Goal: Transaction & Acquisition: Purchase product/service

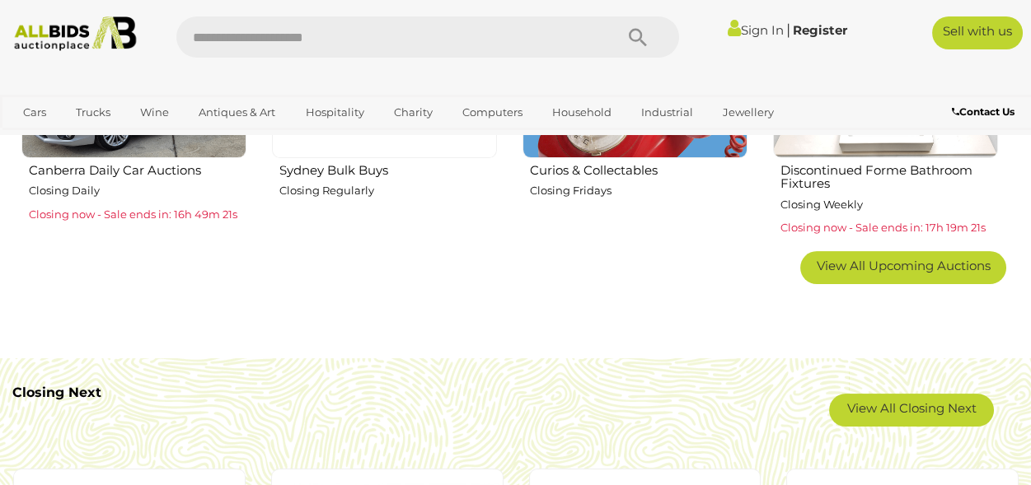
scroll to position [1150, 0]
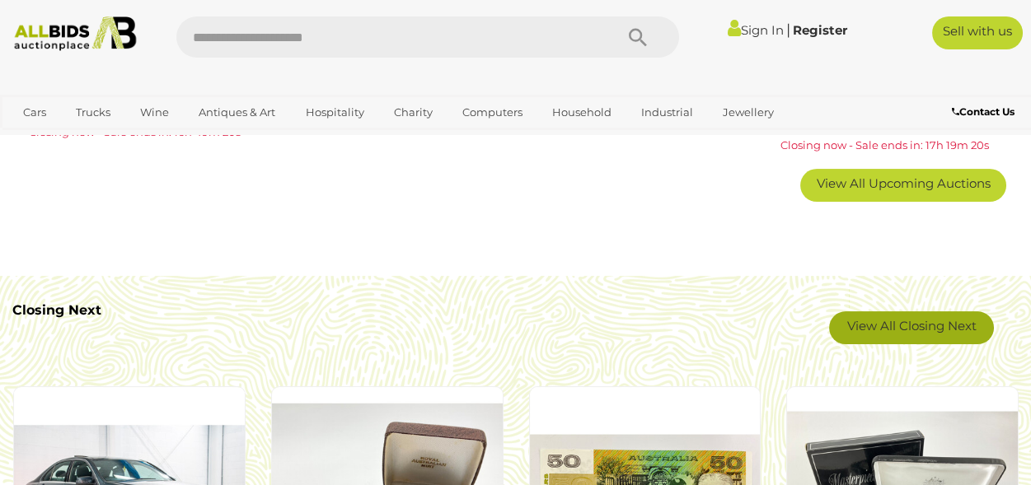
click at [896, 329] on link "View All Closing Next" at bounding box center [911, 328] width 165 height 33
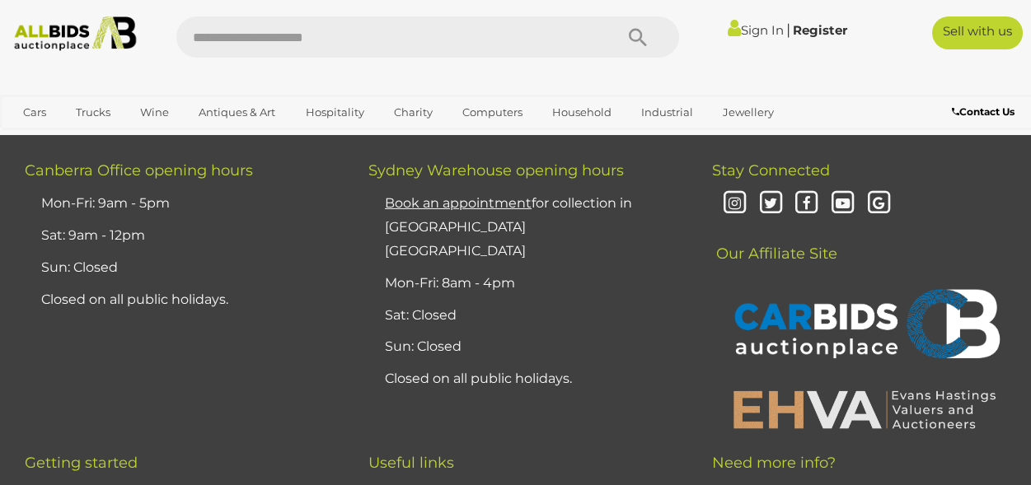
scroll to position [13103, 0]
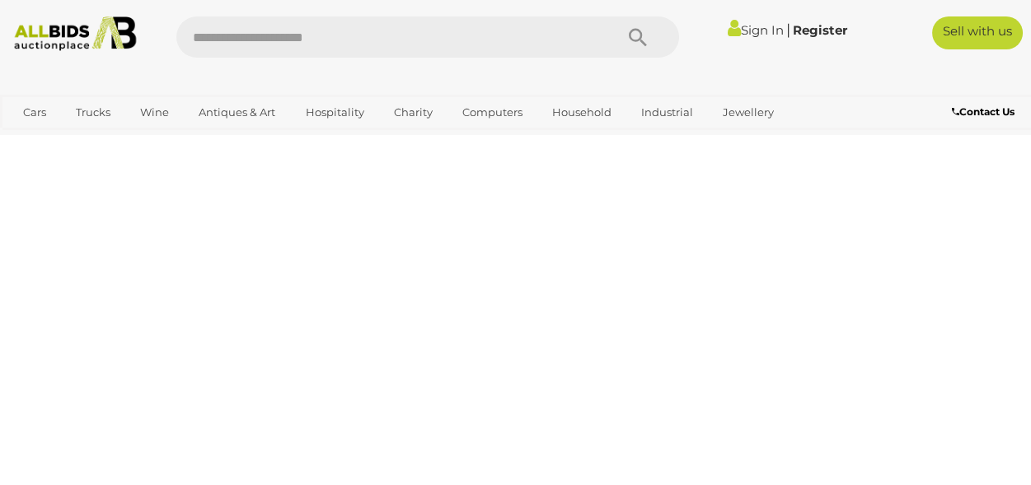
scroll to position [84, 0]
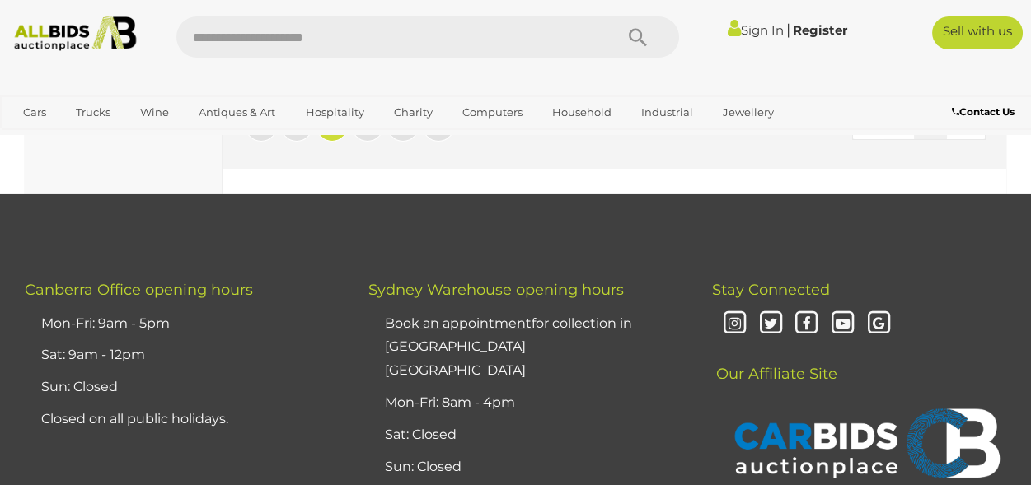
scroll to position [12940, 0]
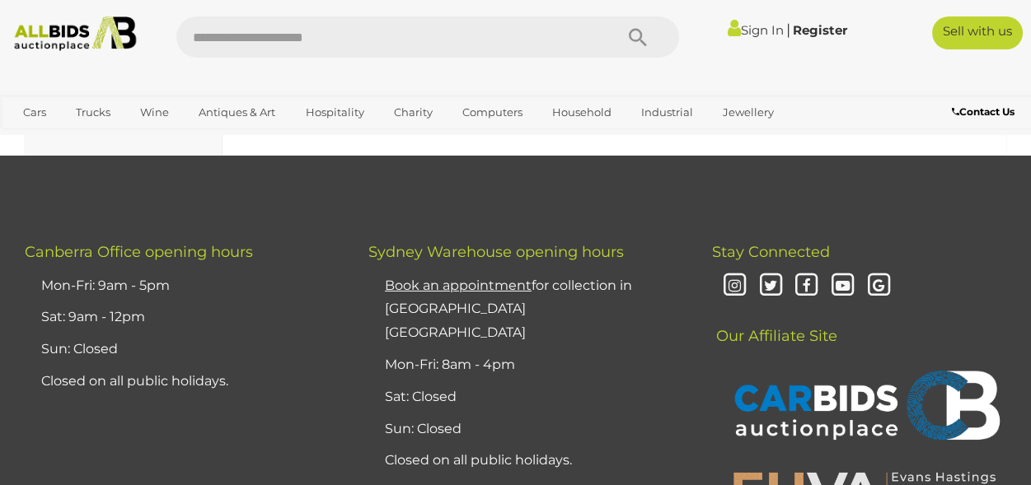
click at [368, 95] on span "3" at bounding box center [367, 87] width 7 height 15
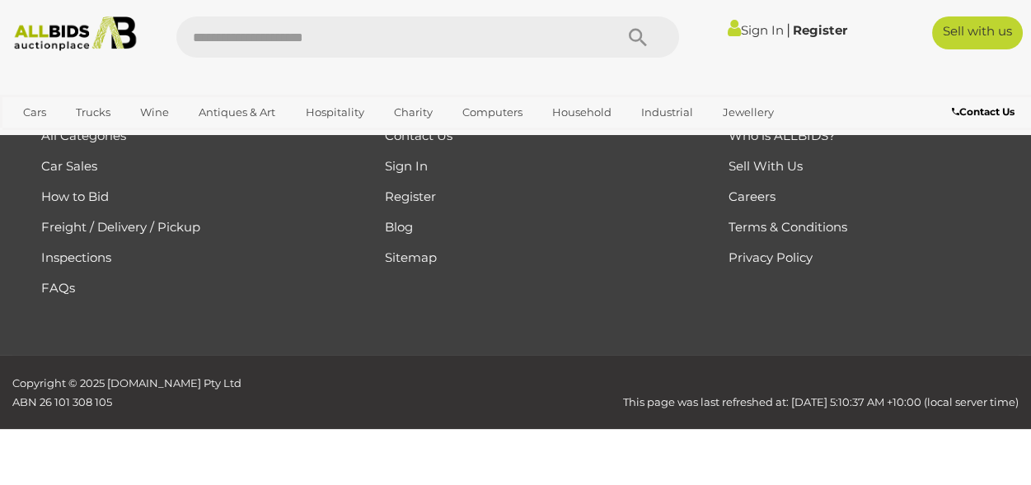
scroll to position [84, 0]
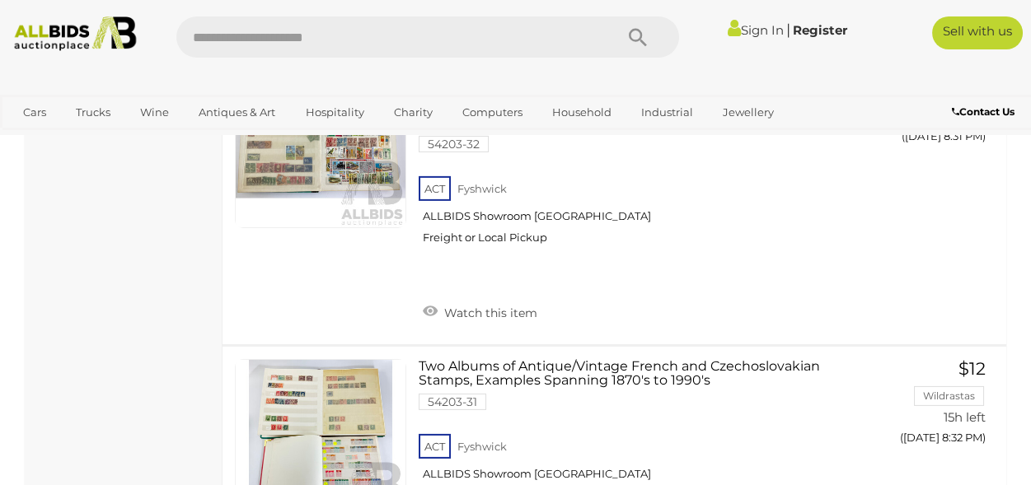
scroll to position [12940, 0]
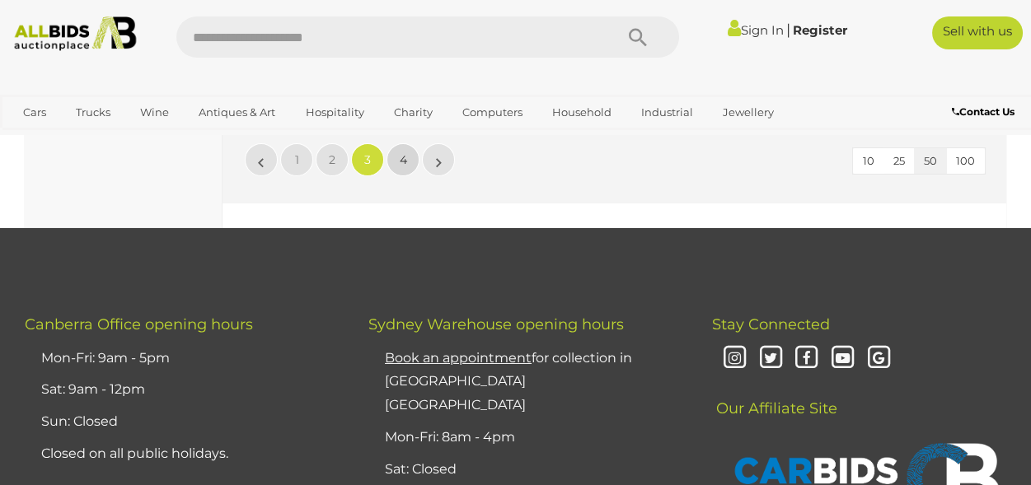
click at [402, 167] on span "4" at bounding box center [403, 159] width 7 height 15
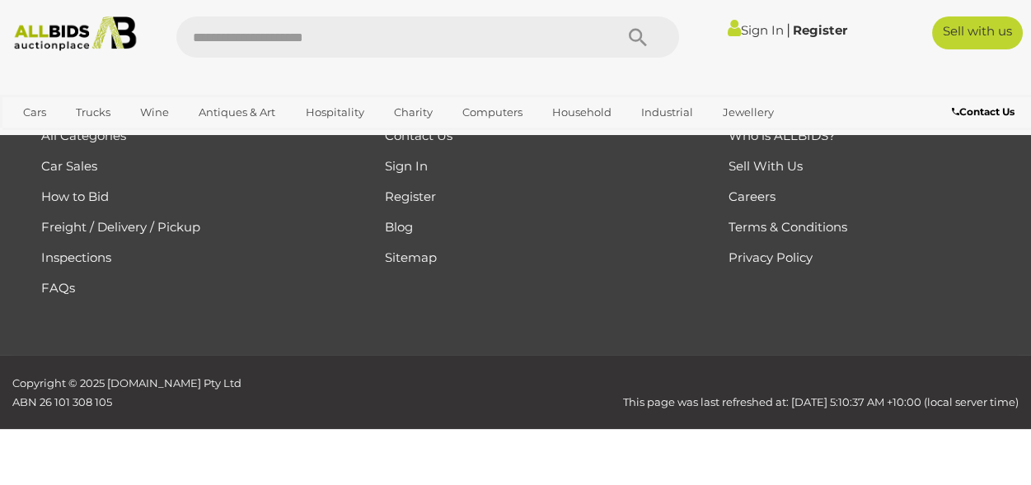
scroll to position [84, 0]
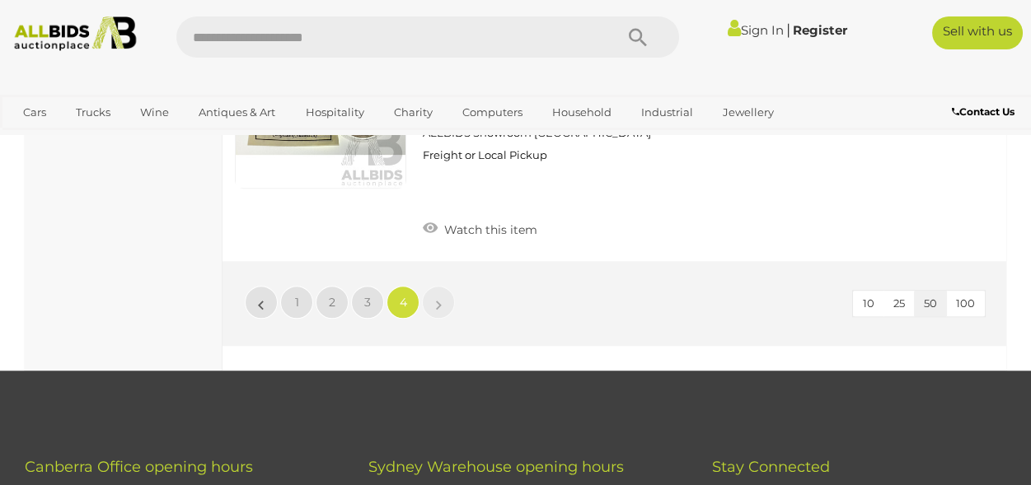
scroll to position [3628, 0]
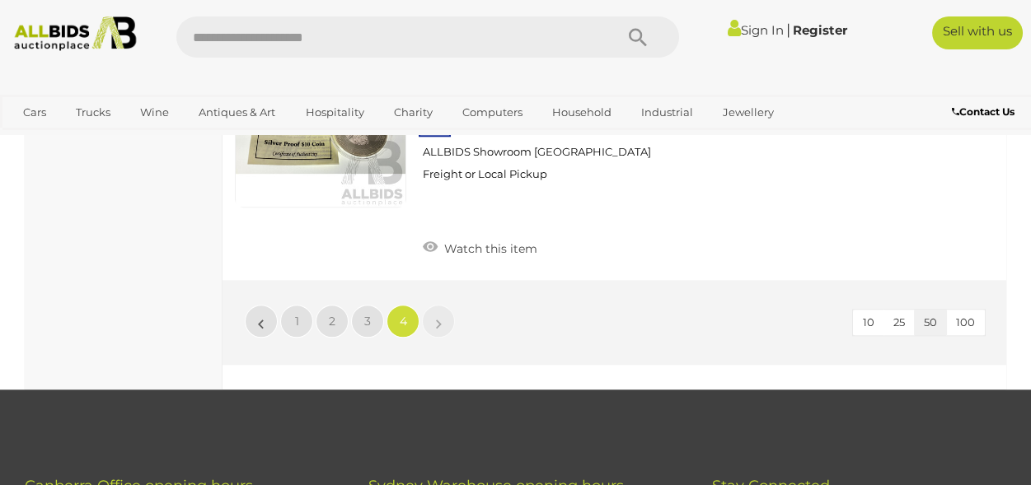
scroll to position [84, 0]
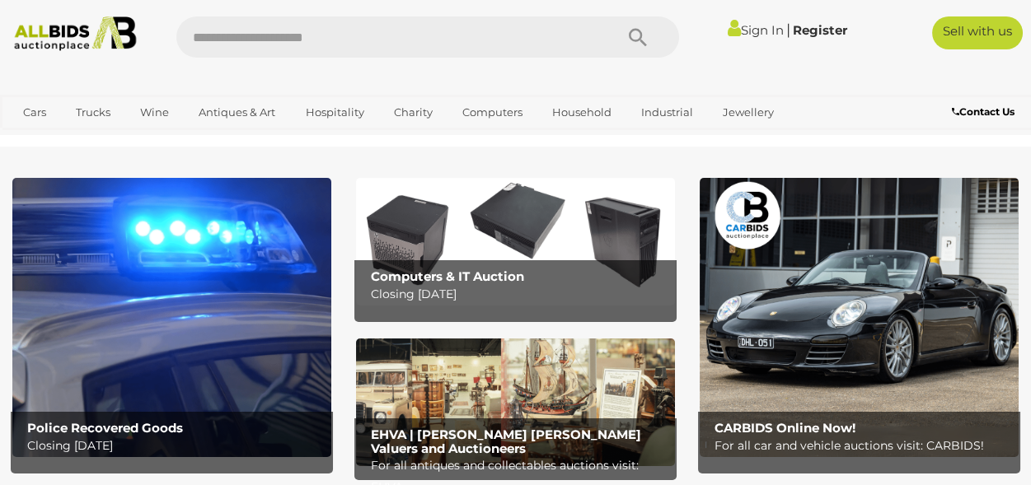
click at [221, 37] on input "text" at bounding box center [387, 36] width 422 height 41
type input "***"
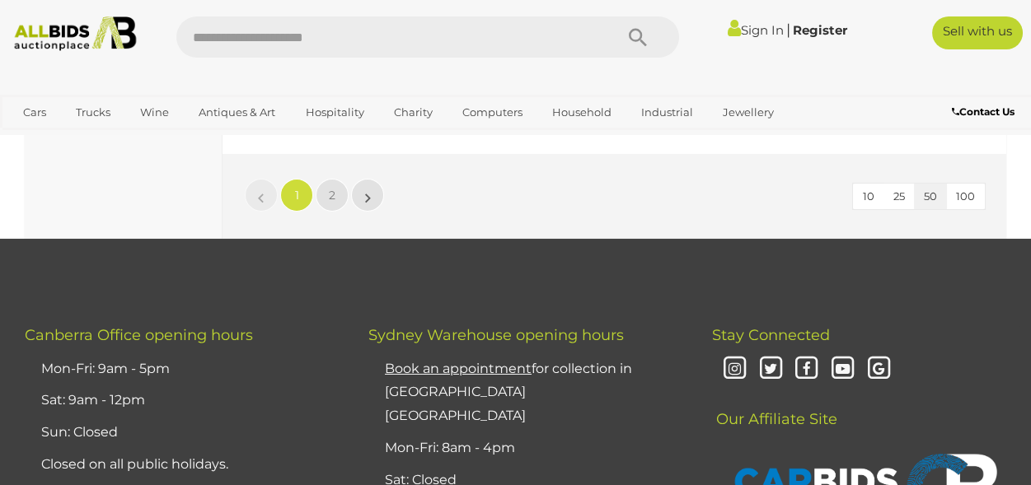
scroll to position [12526, 0]
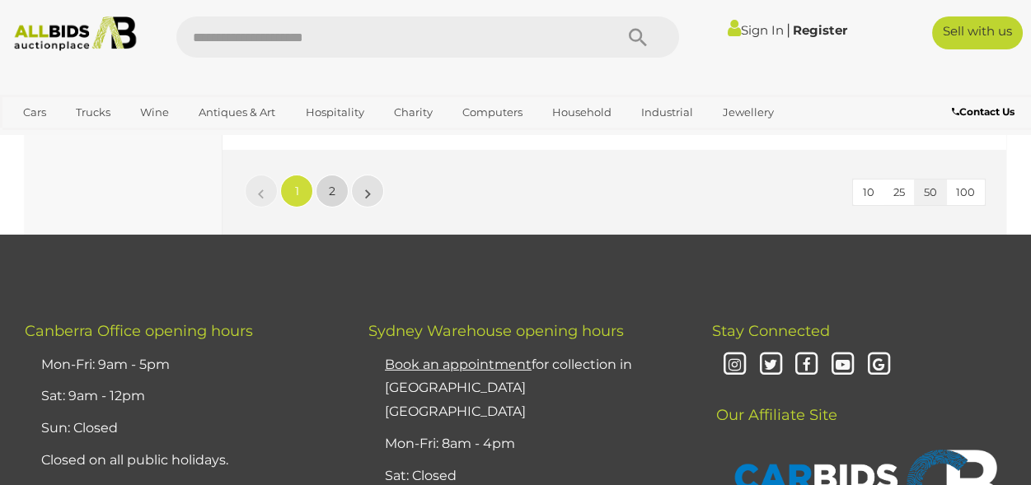
click at [330, 199] on span "2" at bounding box center [332, 191] width 7 height 15
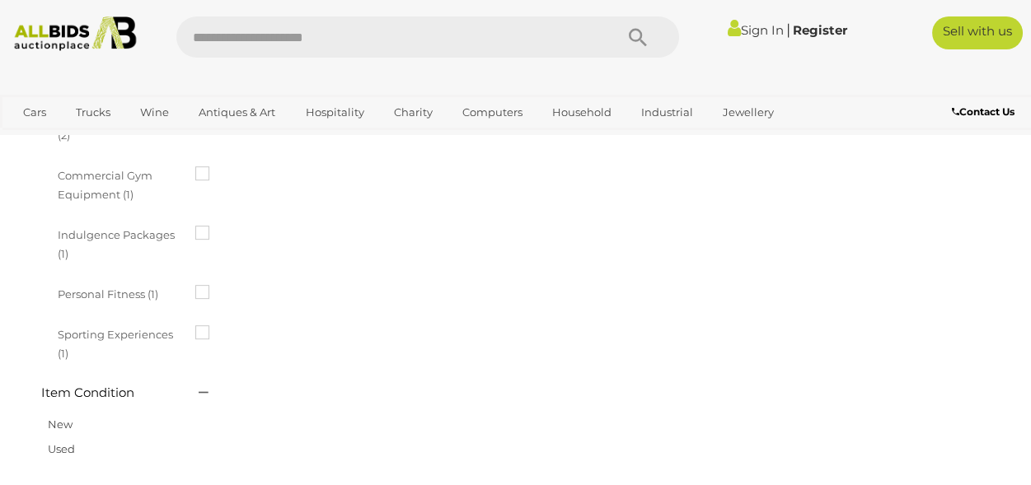
scroll to position [0, 0]
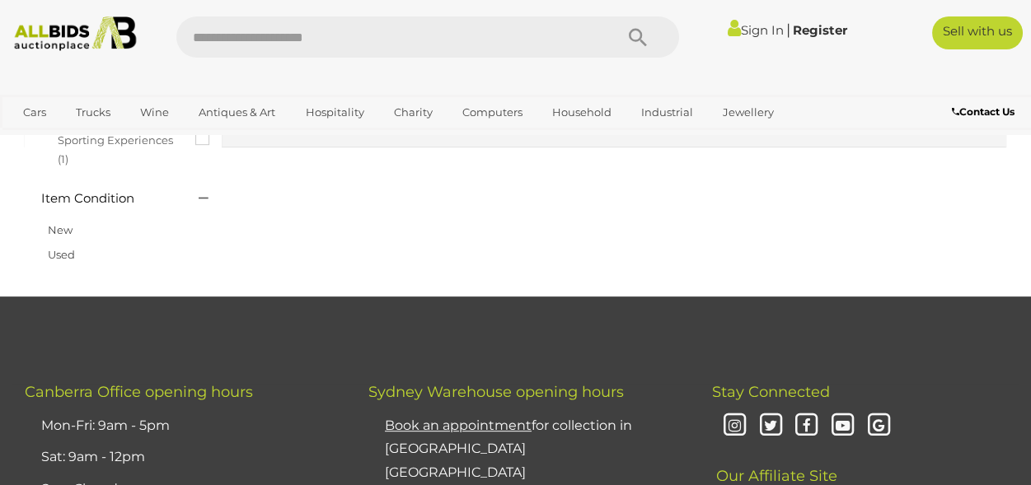
scroll to position [1895, 0]
